Goal: Navigation & Orientation: Find specific page/section

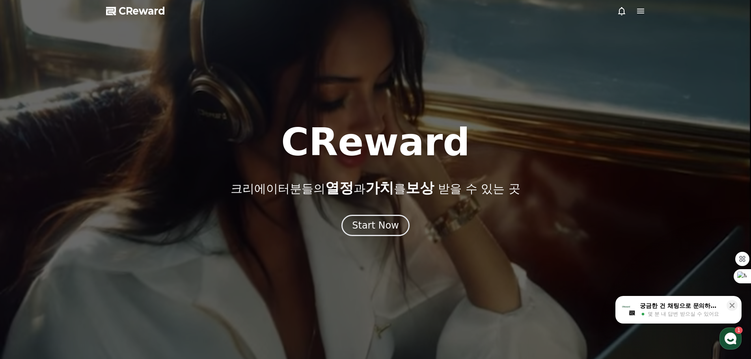
click at [366, 213] on div "CReward 크리에이터분들의 열정 과 가치 를 보상 받을 수 있는 곳 Start Now" at bounding box center [375, 179] width 751 height 113
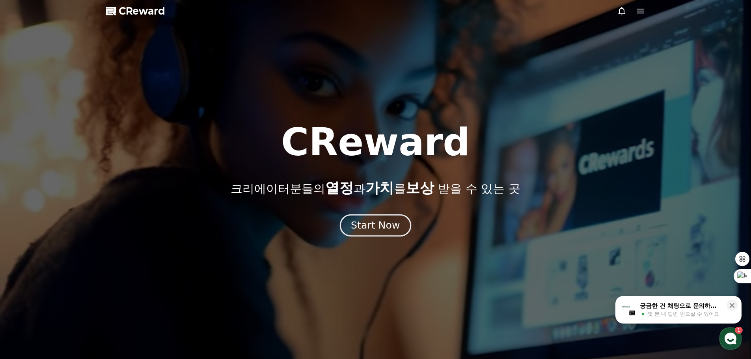
click at [372, 231] on div "Start Now" at bounding box center [375, 225] width 49 height 13
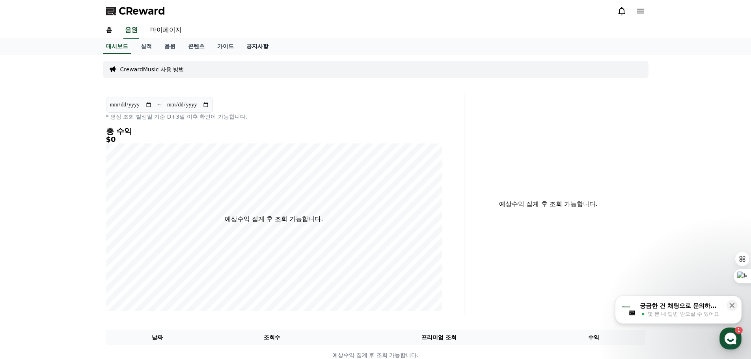
click at [255, 45] on link "공지사항" at bounding box center [257, 46] width 35 height 15
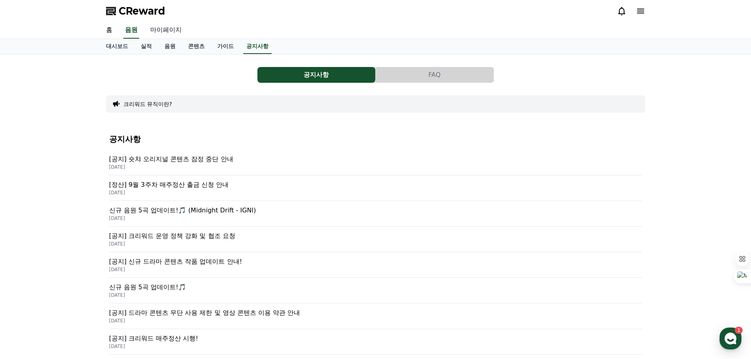
click at [171, 34] on link "마이페이지" at bounding box center [166, 30] width 44 height 17
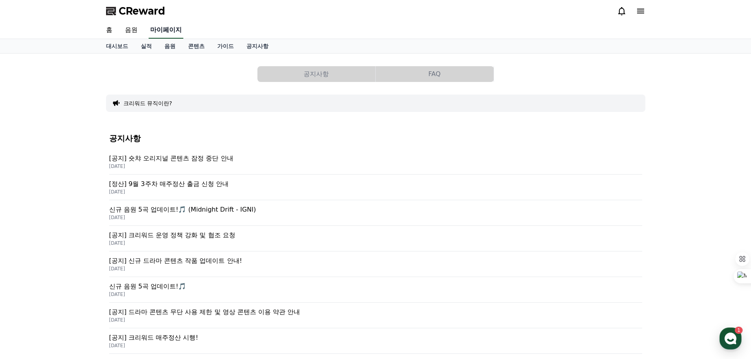
select select "**********"
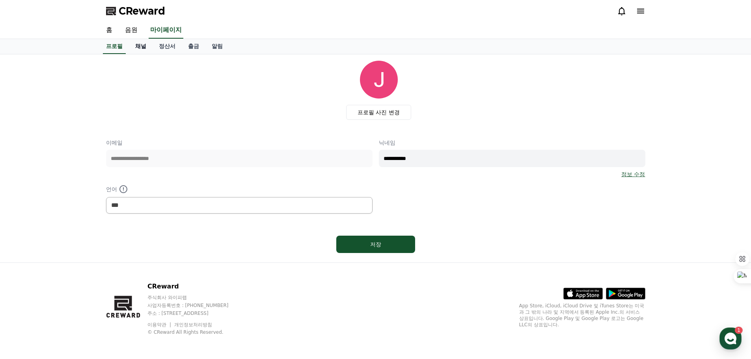
click at [140, 50] on link "채널" at bounding box center [141, 46] width 24 height 15
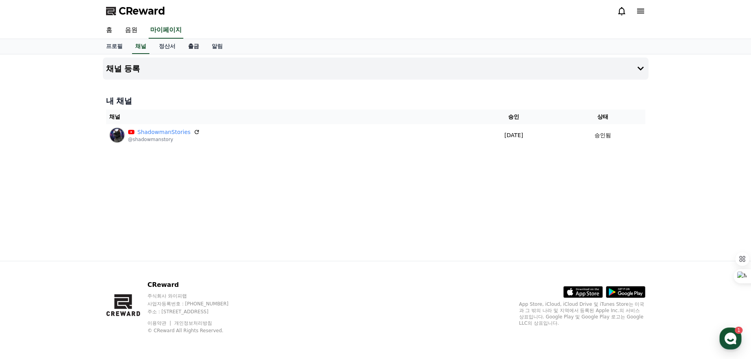
click at [191, 50] on link "출금" at bounding box center [194, 46] width 24 height 15
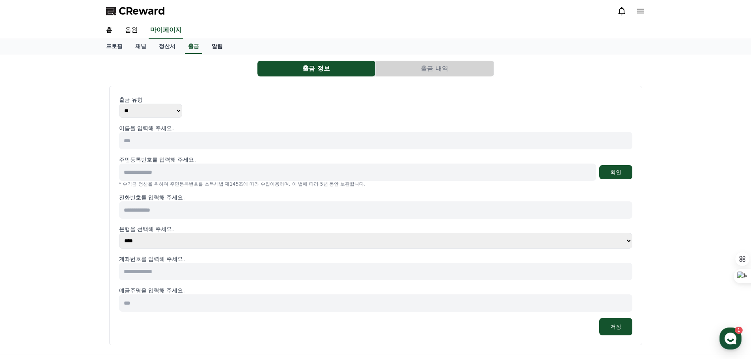
click at [224, 49] on link "알림" at bounding box center [218, 46] width 24 height 15
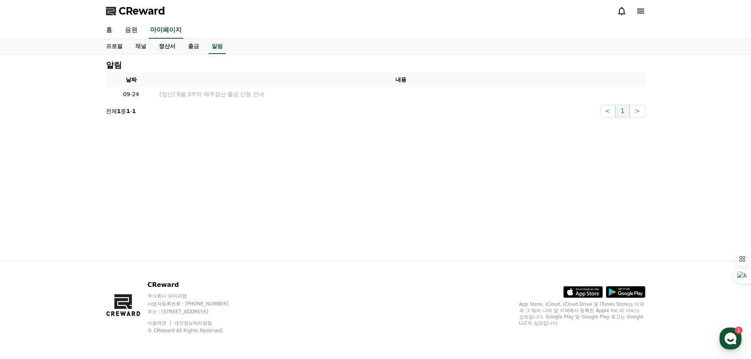
click at [161, 48] on link "정산서" at bounding box center [167, 46] width 29 height 15
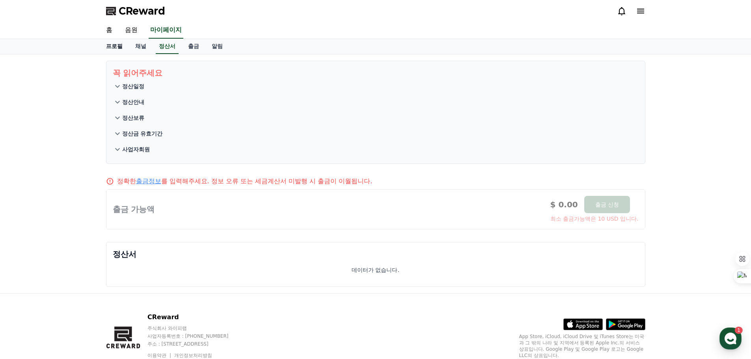
click at [109, 48] on link "프로필" at bounding box center [114, 46] width 29 height 15
select select "**********"
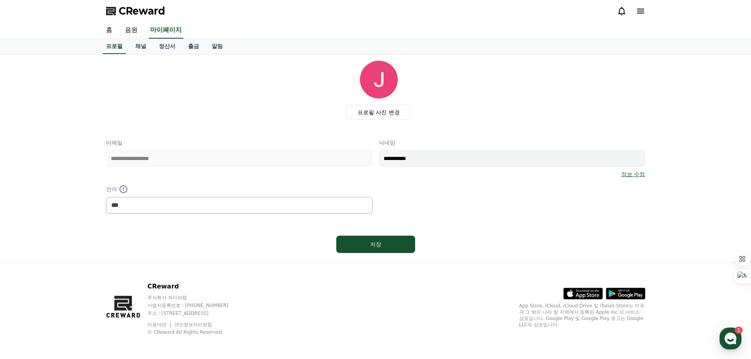
click at [112, 34] on link "홈" at bounding box center [109, 30] width 19 height 17
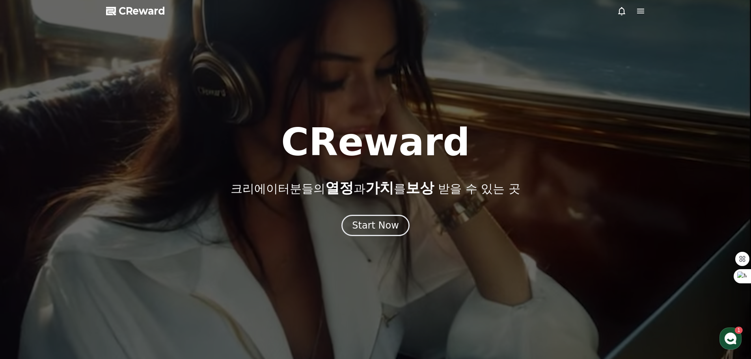
click at [380, 211] on div "CReward 크리에이터분들의 열정 과 가치 를 보상 받을 수 있는 곳 Start Now" at bounding box center [375, 179] width 751 height 113
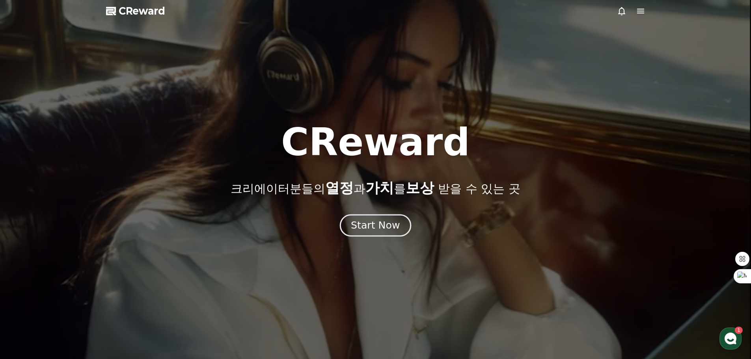
click at [362, 234] on button "Start Now" at bounding box center [375, 225] width 71 height 22
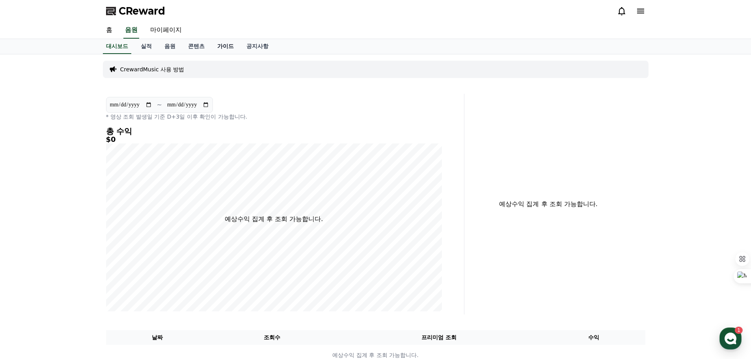
click at [221, 46] on link "가이드" at bounding box center [225, 46] width 29 height 15
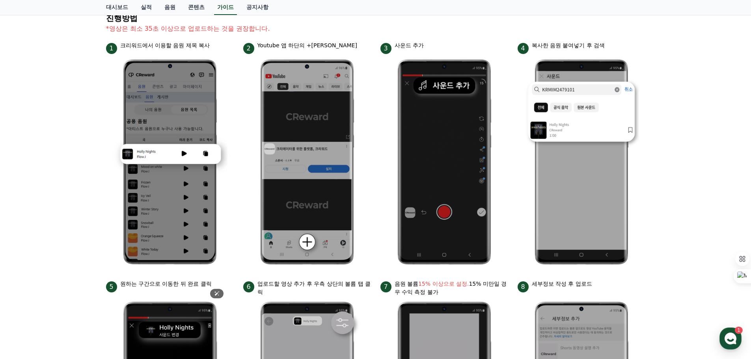
scroll to position [79, 0]
